Goal: Information Seeking & Learning: Learn about a topic

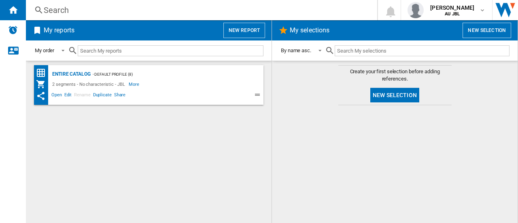
click at [142, 156] on div "Entire Catalog - Default profile (8) 2 segments - No characteristic - JBL More …" at bounding box center [148, 142] width 229 height 154
click at [471, 30] on button "New selection" at bounding box center [487, 30] width 49 height 15
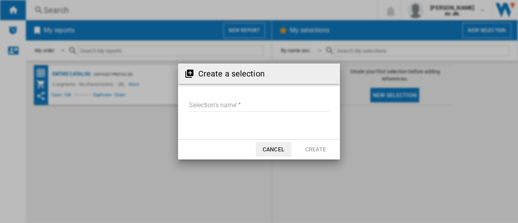
click at [281, 153] on button "Cancel" at bounding box center [274, 149] width 36 height 15
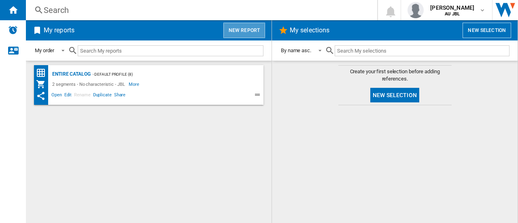
click at [250, 38] on button "New report" at bounding box center [244, 30] width 42 height 15
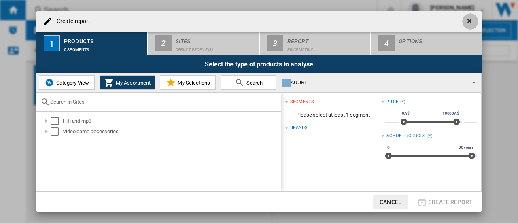
click at [474, 19] on ng-md-icon "getI18NText('BUTTONS.CLOSE_DIALOG')" at bounding box center [470, 22] width 10 height 10
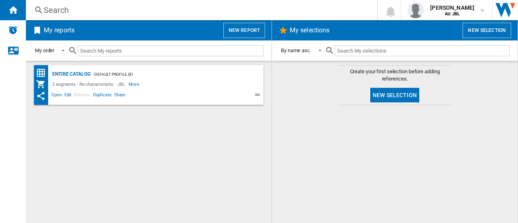
click at [303, 31] on h2 "My selections" at bounding box center [309, 30] width 43 height 15
click at [144, 55] on input "text" at bounding box center [171, 50] width 186 height 11
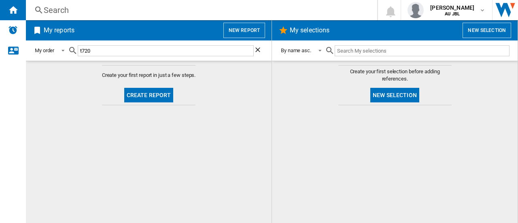
type input "t720"
drag, startPoint x: 264, startPoint y: 116, endPoint x: 98, endPoint y: 99, distance: 167.2
click at [261, 117] on md-content "Create your first report in just a few steps. Create report" at bounding box center [149, 142] width 246 height 162
click at [324, 49] on md-select-value "By name asc." at bounding box center [302, 50] width 45 height 19
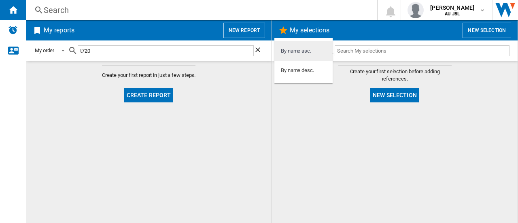
click at [322, 50] on md-option "By name asc." at bounding box center [303, 50] width 58 height 19
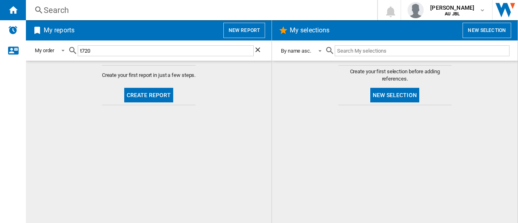
click at [354, 50] on input "text" at bounding box center [422, 50] width 175 height 11
click at [186, 55] on input "t720" at bounding box center [166, 50] width 176 height 11
drag, startPoint x: 197, startPoint y: 53, endPoint x: -13, endPoint y: 40, distance: 210.4
click at [0, 40] on html "In order to access Insight, please log out and log in again OK NEW Search Searc…" at bounding box center [259, 111] width 518 height 223
click at [11, 52] on ng-md-icon "Contact us" at bounding box center [13, 50] width 10 height 10
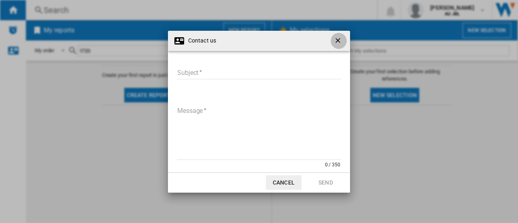
click at [333, 39] on button "button" at bounding box center [339, 41] width 16 height 16
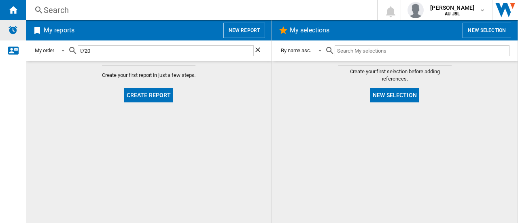
click at [2, 26] on div "Alerts" at bounding box center [13, 30] width 26 height 20
click at [251, 34] on button "New report" at bounding box center [244, 30] width 42 height 15
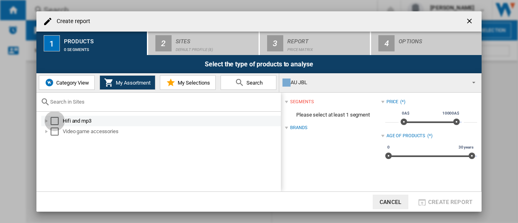
click at [53, 120] on div "Select" at bounding box center [55, 121] width 8 height 8
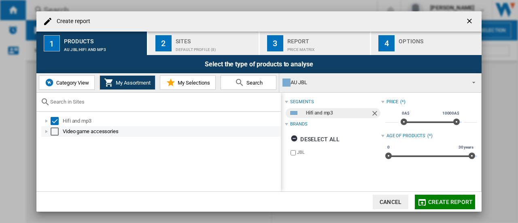
click at [55, 132] on div "Select" at bounding box center [55, 131] width 8 height 8
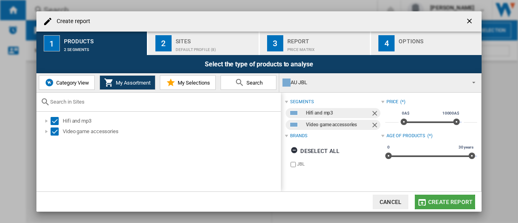
click at [427, 202] on md-icon "button" at bounding box center [422, 202] width 10 height 10
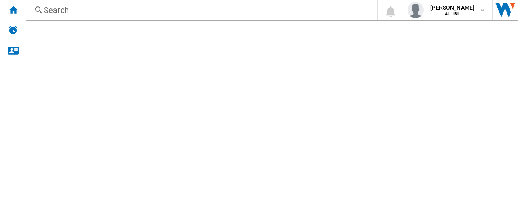
drag, startPoint x: 254, startPoint y: 46, endPoint x: 259, endPoint y: 47, distance: 5.3
click at [254, 46] on ng-md-icon "Clear search" at bounding box center [259, 51] width 10 height 10
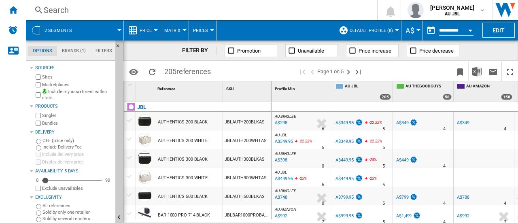
click at [187, 73] on span "references" at bounding box center [193, 71] width 34 height 8
click at [188, 70] on span "references" at bounding box center [193, 71] width 34 height 8
click at [132, 71] on md-icon "Options" at bounding box center [134, 72] width 10 height 10
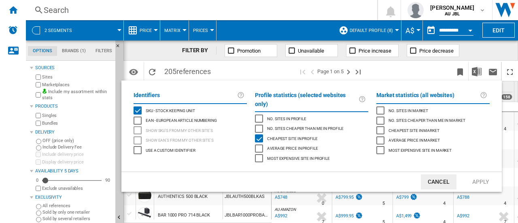
drag, startPoint x: 480, startPoint y: 49, endPoint x: 475, endPoint y: 50, distance: 4.9
click at [479, 49] on md-backdrop at bounding box center [259, 111] width 518 height 223
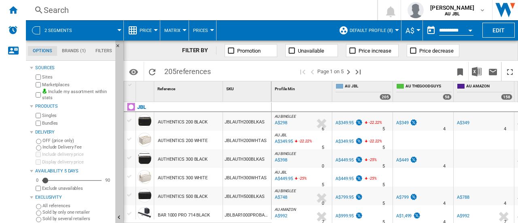
click at [157, 31] on md-menu "Price Price Price Matrix Price Ranking Analytics Base 100 Shared references Cov…" at bounding box center [142, 30] width 36 height 20
click at [154, 29] on button "Price" at bounding box center [148, 30] width 16 height 20
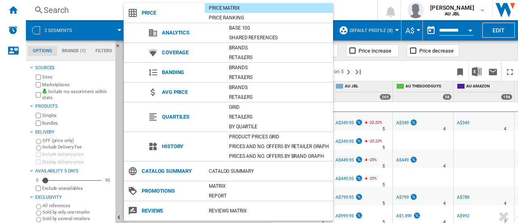
click at [363, 17] on md-backdrop at bounding box center [259, 111] width 518 height 223
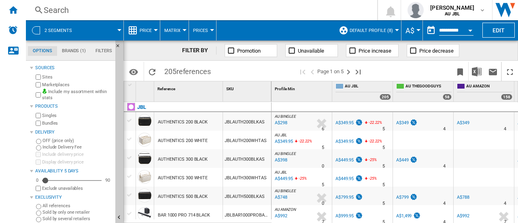
click at [79, 51] on md-tab-item "Brands (1)" at bounding box center [74, 51] width 34 height 10
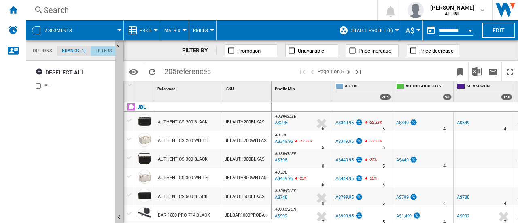
click at [103, 50] on md-tab-item "Filters" at bounding box center [104, 51] width 26 height 10
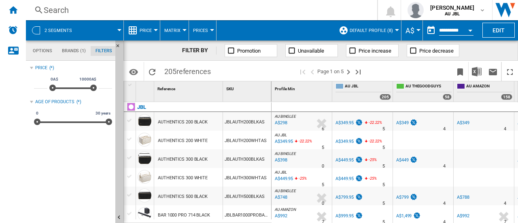
click at [186, 71] on span "references" at bounding box center [193, 71] width 34 height 8
click at [202, 70] on span "references" at bounding box center [193, 71] width 34 height 8
click at [454, 30] on input "**********" at bounding box center [456, 31] width 34 height 7
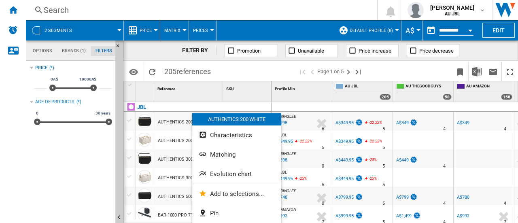
drag, startPoint x: 194, startPoint y: 129, endPoint x: 176, endPoint y: 122, distance: 19.4
click at [176, 122] on div at bounding box center [259, 111] width 518 height 223
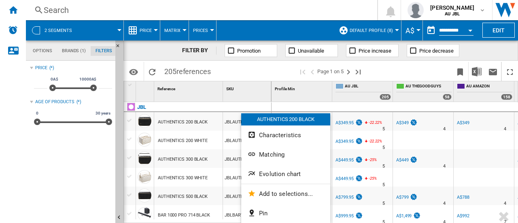
drag, startPoint x: 247, startPoint y: 71, endPoint x: 240, endPoint y: 71, distance: 6.5
click at [246, 71] on div at bounding box center [259, 111] width 518 height 223
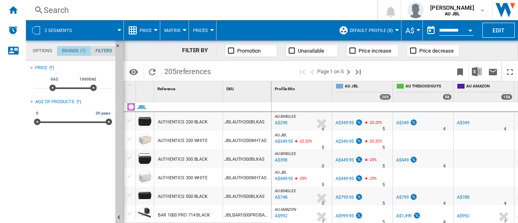
click at [73, 50] on md-tab-item "Brands (1)" at bounding box center [74, 51] width 34 height 10
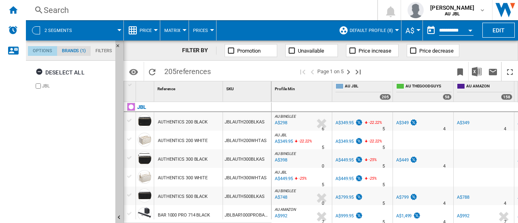
click at [49, 49] on md-tab-item "Options" at bounding box center [42, 51] width 29 height 10
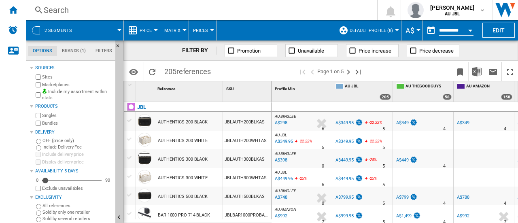
click at [108, 51] on md-tab-item "Filters" at bounding box center [104, 51] width 26 height 10
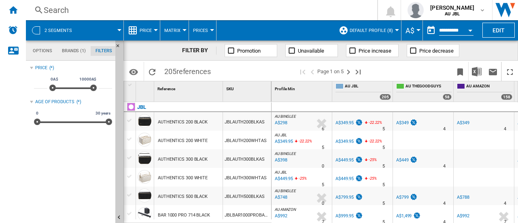
click at [219, 54] on div "Promotion Unavailable Price increase Price decrease" at bounding box center [337, 50] width 243 height 13
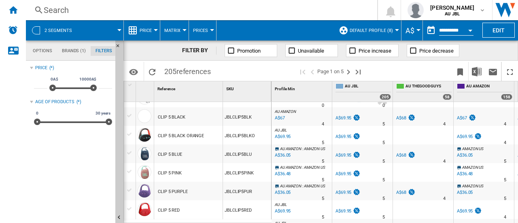
scroll to position [821, 0]
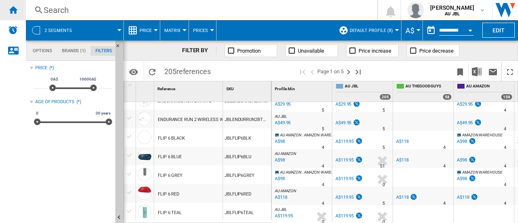
click at [11, 11] on ng-md-icon "Home" at bounding box center [13, 10] width 10 height 10
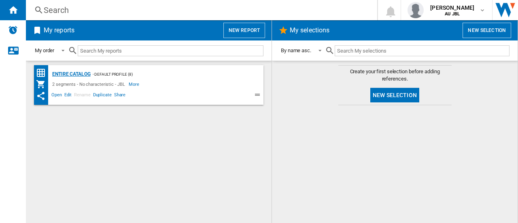
click at [76, 74] on div "Entire Catalog" at bounding box center [70, 74] width 40 height 10
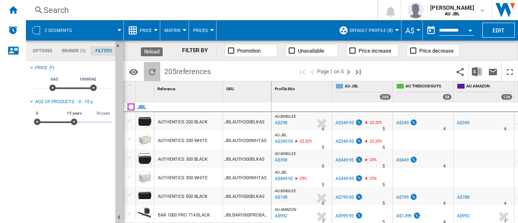
drag, startPoint x: 183, startPoint y: 66, endPoint x: 159, endPoint y: 76, distance: 26.1
drag, startPoint x: 159, startPoint y: 76, endPoint x: 151, endPoint y: 71, distance: 10.3
drag, startPoint x: 151, startPoint y: 71, endPoint x: 135, endPoint y: 72, distance: 15.4
drag, startPoint x: 135, startPoint y: 72, endPoint x: 129, endPoint y: 72, distance: 6.1
click at [129, 72] on md-icon "Options" at bounding box center [134, 72] width 10 height 10
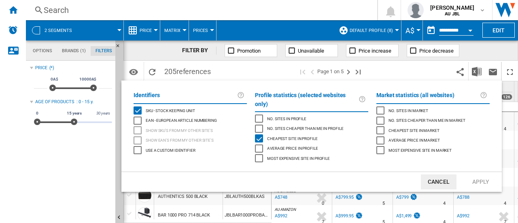
click at [132, 71] on md-backdrop at bounding box center [259, 111] width 518 height 223
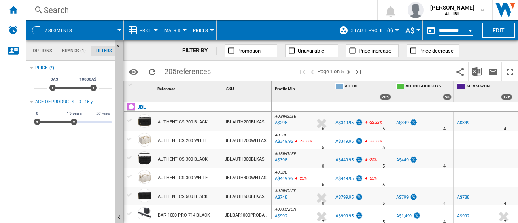
click at [236, 71] on span at bounding box center [256, 71] width 83 height 19
click at [189, 73] on span "references" at bounding box center [193, 71] width 34 height 8
drag, startPoint x: 192, startPoint y: 72, endPoint x: 158, endPoint y: 72, distance: 33.6
click at [158, 72] on div "205 references" at bounding box center [169, 71] width 89 height 19
click at [396, 34] on md-menu "Default profile (8) Default profile (8) TOUS (2) Edit "Default profile"... Crea…" at bounding box center [368, 30] width 67 height 20
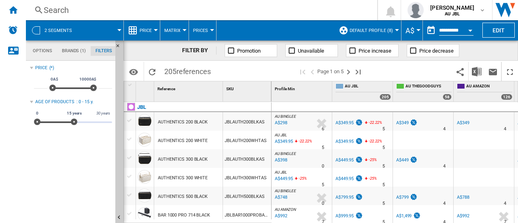
click at [395, 30] on div at bounding box center [397, 30] width 4 height 2
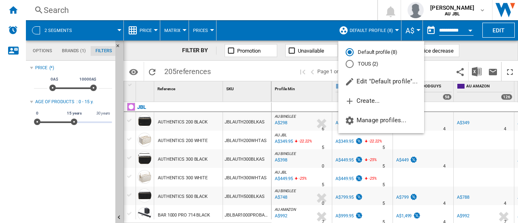
click at [465, 50] on md-backdrop at bounding box center [259, 111] width 518 height 223
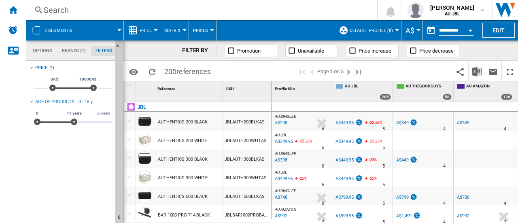
drag, startPoint x: 216, startPoint y: 93, endPoint x: 179, endPoint y: 141, distance: 60.9
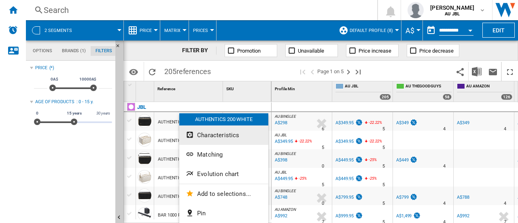
click at [232, 135] on span "Characteristics" at bounding box center [218, 135] width 42 height 7
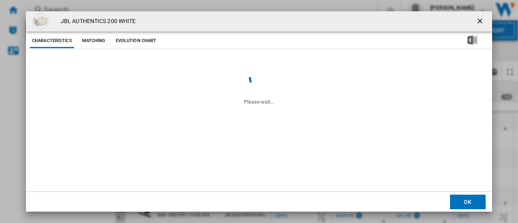
drag, startPoint x: 482, startPoint y: 19, endPoint x: 474, endPoint y: 24, distance: 9.4
click at [483, 19] on ng-md-icon "getI18NText('BUTTONS.CLOSE_DIALOG')" at bounding box center [481, 22] width 10 height 10
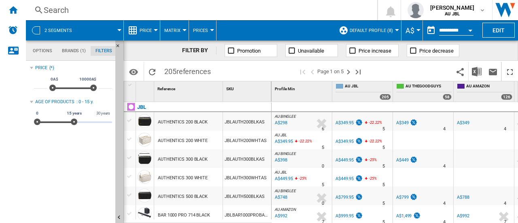
click at [227, 76] on span at bounding box center [256, 71] width 83 height 19
drag, startPoint x: 173, startPoint y: 72, endPoint x: 245, endPoint y: 70, distance: 72.0
click at [243, 71] on div "205 references Page 1 on 5" at bounding box center [320, 71] width 395 height 20
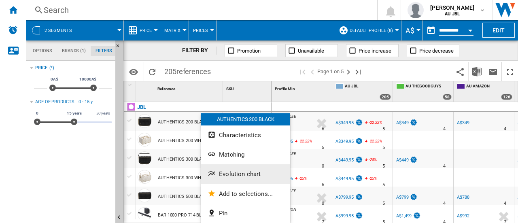
click at [241, 173] on span "Evolution chart" at bounding box center [240, 173] width 42 height 7
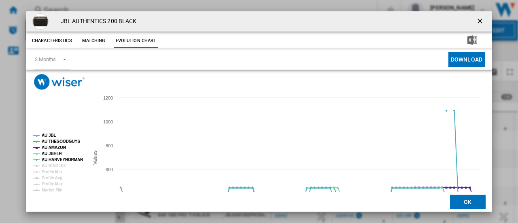
click at [46, 23] on img "Product popup" at bounding box center [40, 21] width 16 height 16
click at [476, 21] on ng-md-icon "getI18NText('BUTTONS.CLOSE_DIALOG')" at bounding box center [481, 22] width 10 height 10
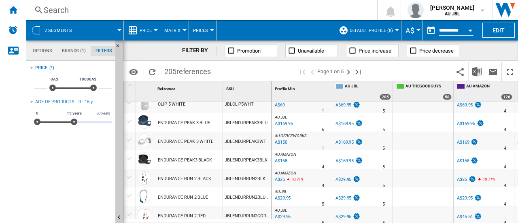
scroll to position [821, 0]
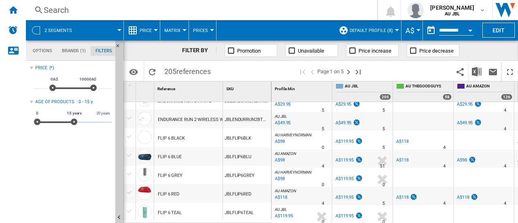
click at [189, 72] on span "references" at bounding box center [193, 71] width 34 height 8
click at [155, 73] on ng-md-icon "Reload" at bounding box center [152, 72] width 10 height 10
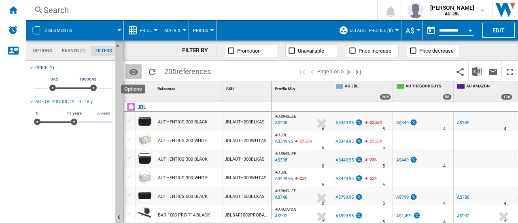
click at [134, 68] on md-icon "Options" at bounding box center [134, 72] width 10 height 10
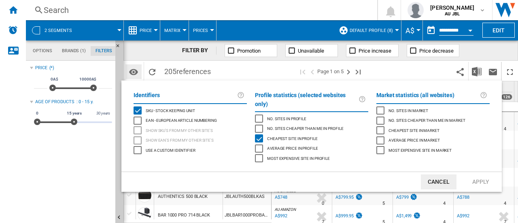
drag, startPoint x: 134, startPoint y: 70, endPoint x: 140, endPoint y: 70, distance: 6.5
click at [134, 70] on md-backdrop at bounding box center [259, 111] width 518 height 223
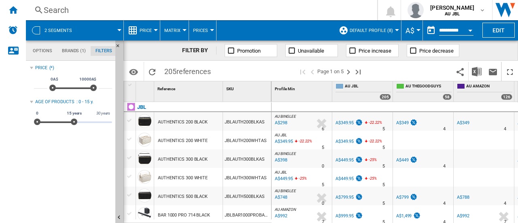
click at [173, 68] on span "205 references" at bounding box center [187, 70] width 55 height 17
click at [141, 74] on button "Options" at bounding box center [133, 71] width 16 height 15
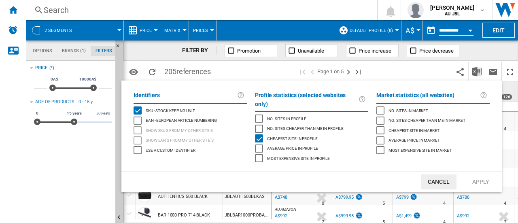
click at [143, 69] on md-backdrop at bounding box center [259, 111] width 518 height 223
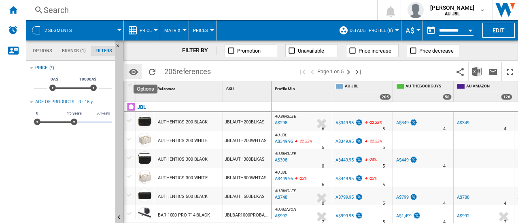
click at [138, 69] on md-icon "Options" at bounding box center [134, 72] width 10 height 10
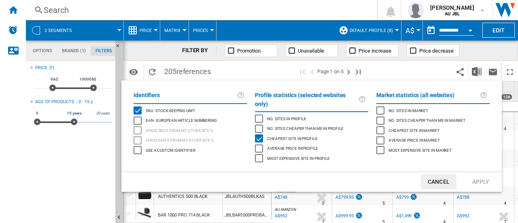
drag, startPoint x: 516, startPoint y: 108, endPoint x: 516, endPoint y: 112, distance: 4.1
click at [516, 112] on md-backdrop at bounding box center [259, 111] width 518 height 223
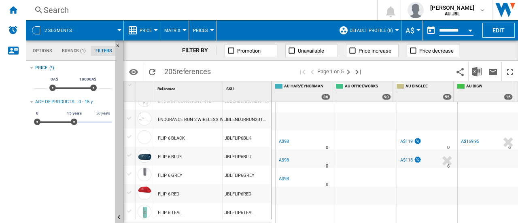
scroll to position [0, 0]
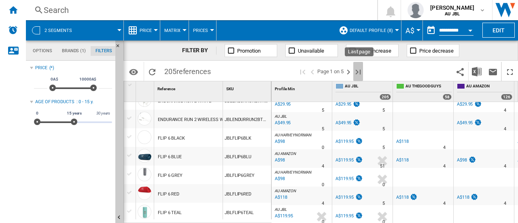
click at [361, 73] on ng-md-icon "Last page" at bounding box center [358, 72] width 10 height 10
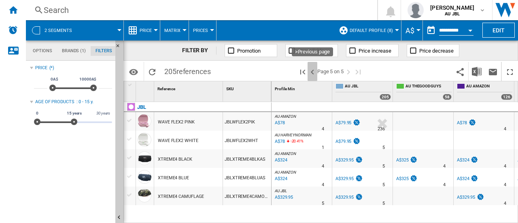
click at [314, 70] on ng-md-icon ">Previous page" at bounding box center [313, 72] width 10 height 10
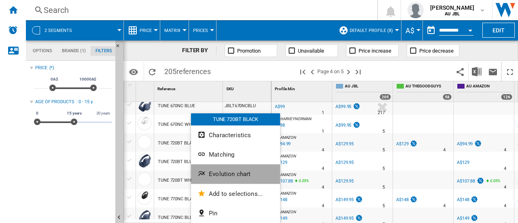
click at [228, 175] on span "Evolution chart" at bounding box center [230, 173] width 42 height 7
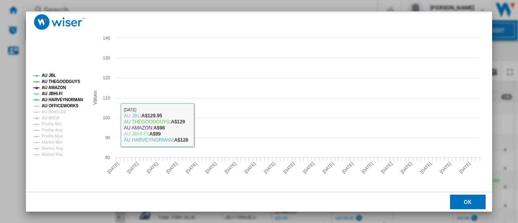
click at [63, 108] on tspan "AU OFFICEWORKS" at bounding box center [60, 106] width 37 height 4
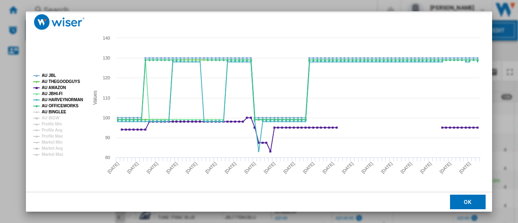
click at [62, 112] on tspan "AU BINGLEE" at bounding box center [54, 112] width 25 height 4
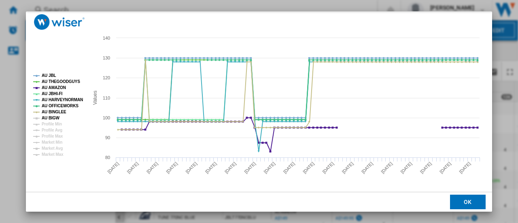
click at [54, 117] on tspan "AU BIGW" at bounding box center [51, 118] width 18 height 4
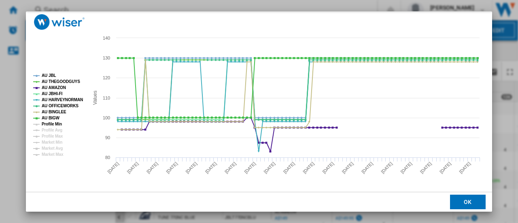
click at [58, 126] on tspan "Profile Min" at bounding box center [52, 124] width 20 height 4
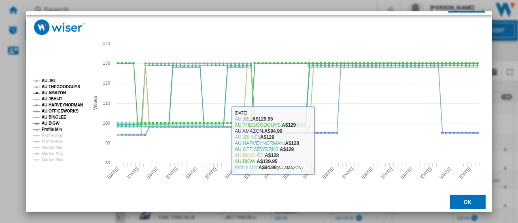
scroll to position [60, 0]
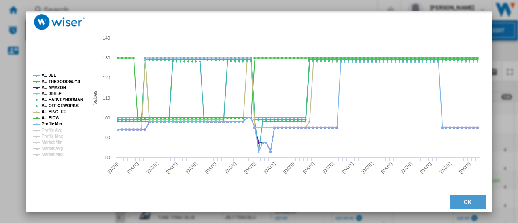
drag, startPoint x: 473, startPoint y: 199, endPoint x: 405, endPoint y: 177, distance: 71.4
click at [473, 199] on button "OK" at bounding box center [468, 202] width 36 height 15
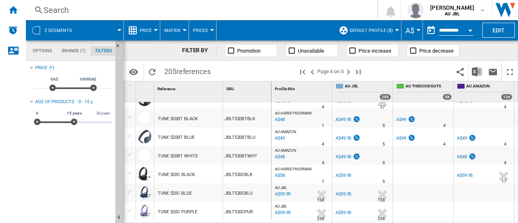
scroll to position [0, 0]
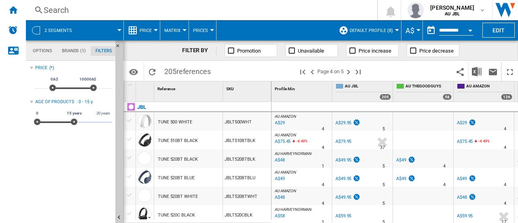
click at [180, 74] on span "references" at bounding box center [193, 71] width 34 height 8
click at [311, 73] on ng-md-icon ">Previous page" at bounding box center [313, 72] width 10 height 10
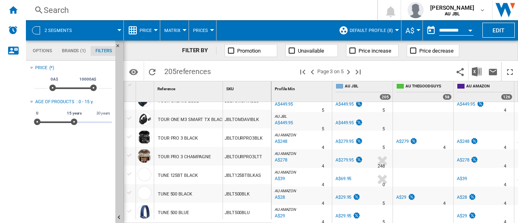
click at [176, 194] on div "TUNE 500 BLACK" at bounding box center [175, 194] width 34 height 19
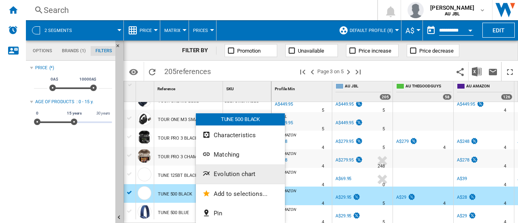
click at [240, 169] on button "Evolution chart" at bounding box center [240, 173] width 89 height 19
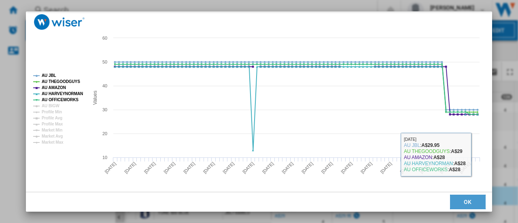
click at [462, 207] on button "OK" at bounding box center [468, 202] width 36 height 15
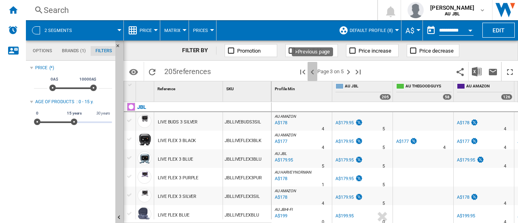
click at [313, 71] on ng-md-icon ">Previous page" at bounding box center [313, 72] width 10 height 10
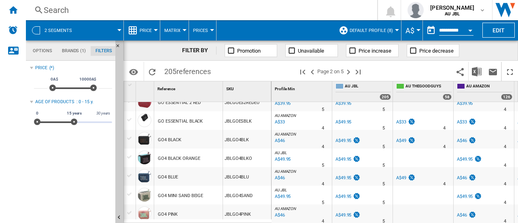
scroll to position [283, 0]
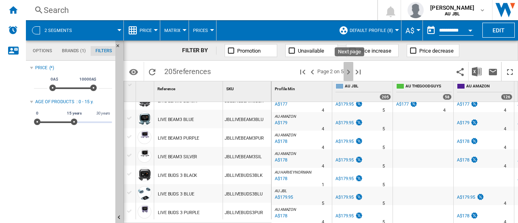
click at [350, 70] on ng-md-icon "Next page" at bounding box center [349, 72] width 10 height 10
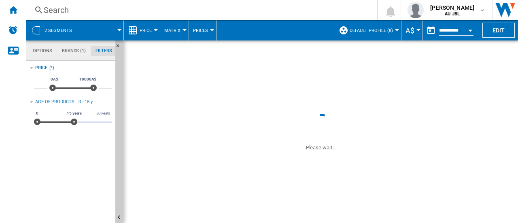
click at [350, 71] on ng-md-icon "Next page" at bounding box center [349, 72] width 10 height 10
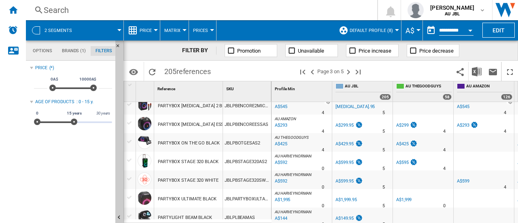
click at [202, 106] on div "PARTYBOX [MEDICAL_DATA] 2 BLACK" at bounding box center [195, 106] width 75 height 19
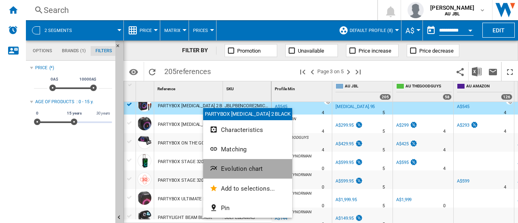
click at [245, 166] on span "Evolution chart" at bounding box center [242, 168] width 42 height 7
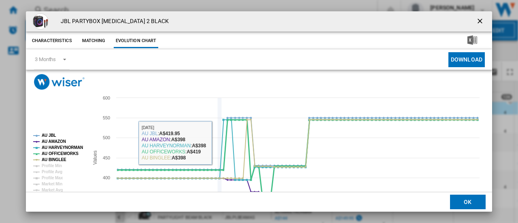
scroll to position [60, 0]
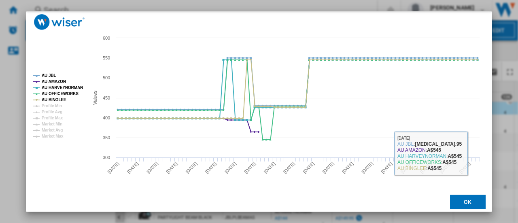
click at [469, 203] on button "OK" at bounding box center [468, 202] width 36 height 15
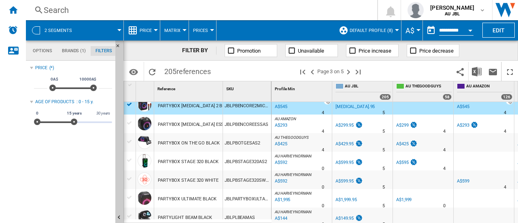
scroll to position [0, 0]
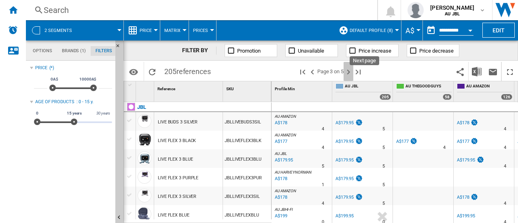
click at [349, 74] on ng-md-icon "Next page" at bounding box center [349, 72] width 10 height 10
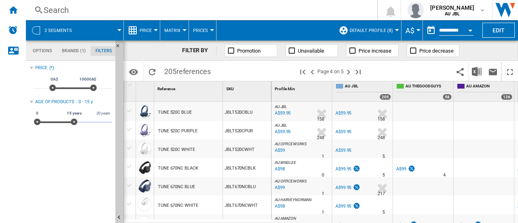
scroll to position [243, 0]
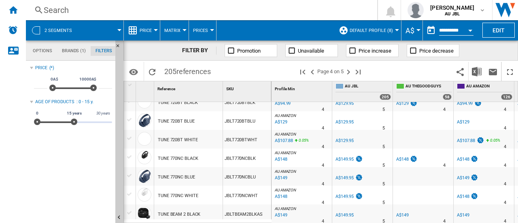
click at [191, 157] on div "TUNE 770NC BLACK" at bounding box center [178, 158] width 40 height 19
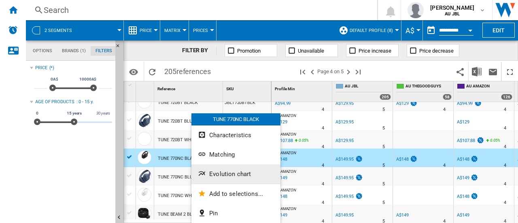
click at [227, 174] on span "Evolution chart" at bounding box center [230, 173] width 42 height 7
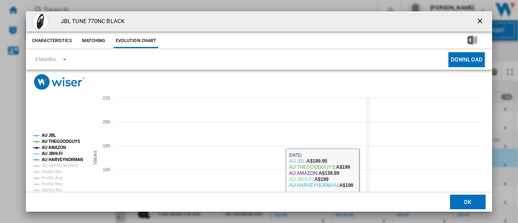
scroll to position [60, 0]
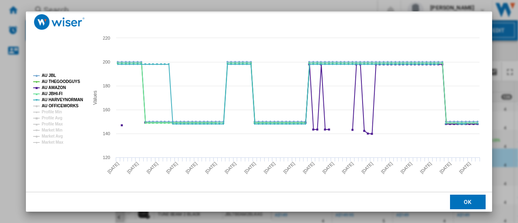
click at [43, 105] on tspan "AU OFFICEWORKS" at bounding box center [60, 106] width 37 height 4
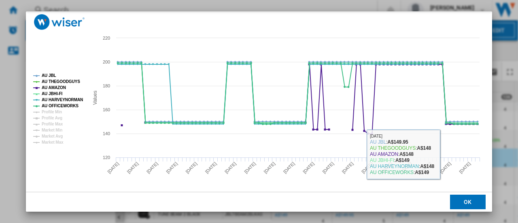
drag, startPoint x: 464, startPoint y: 201, endPoint x: 404, endPoint y: 153, distance: 77.1
click at [464, 201] on button "OK" at bounding box center [468, 202] width 36 height 15
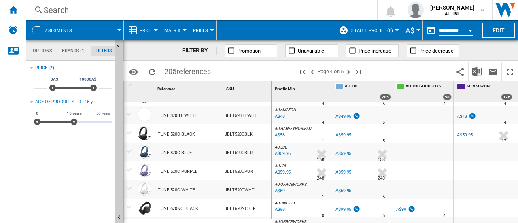
scroll to position [0, 0]
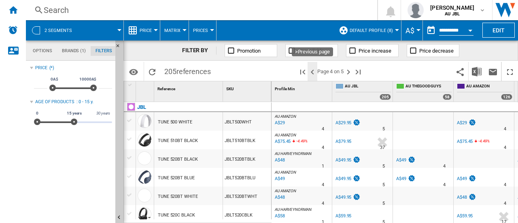
click at [314, 72] on ng-md-icon ">Previous page" at bounding box center [313, 72] width 10 height 10
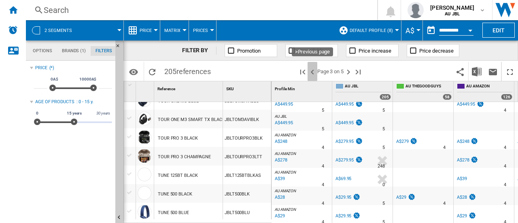
click at [310, 71] on ng-md-icon ">Previous page" at bounding box center [313, 72] width 10 height 10
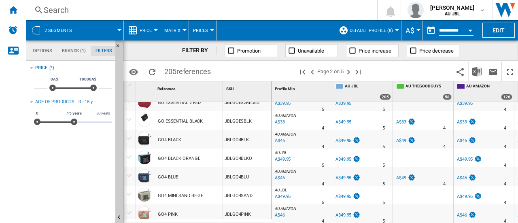
click at [174, 139] on div "GO4 BLACK" at bounding box center [169, 140] width 23 height 19
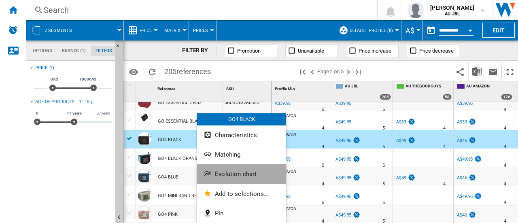
click at [240, 173] on span "Evolution chart" at bounding box center [236, 173] width 42 height 7
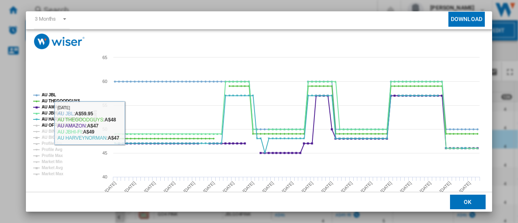
click at [47, 125] on tspan "AU OFFICEWORKS" at bounding box center [60, 125] width 37 height 4
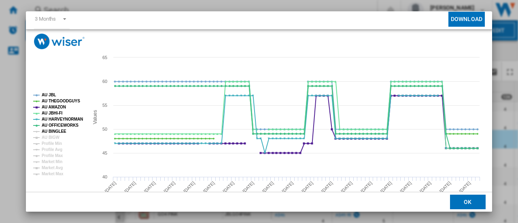
click at [49, 130] on tspan "AU BINGLEE" at bounding box center [54, 131] width 25 height 4
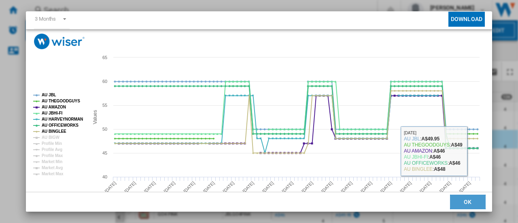
click at [464, 202] on button "OK" at bounding box center [468, 202] width 36 height 15
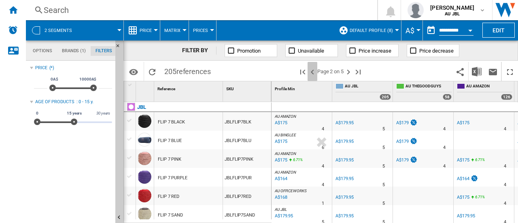
click at [312, 70] on ng-md-icon ">Previous page" at bounding box center [313, 72] width 10 height 10
